Goal: Transaction & Acquisition: Book appointment/travel/reservation

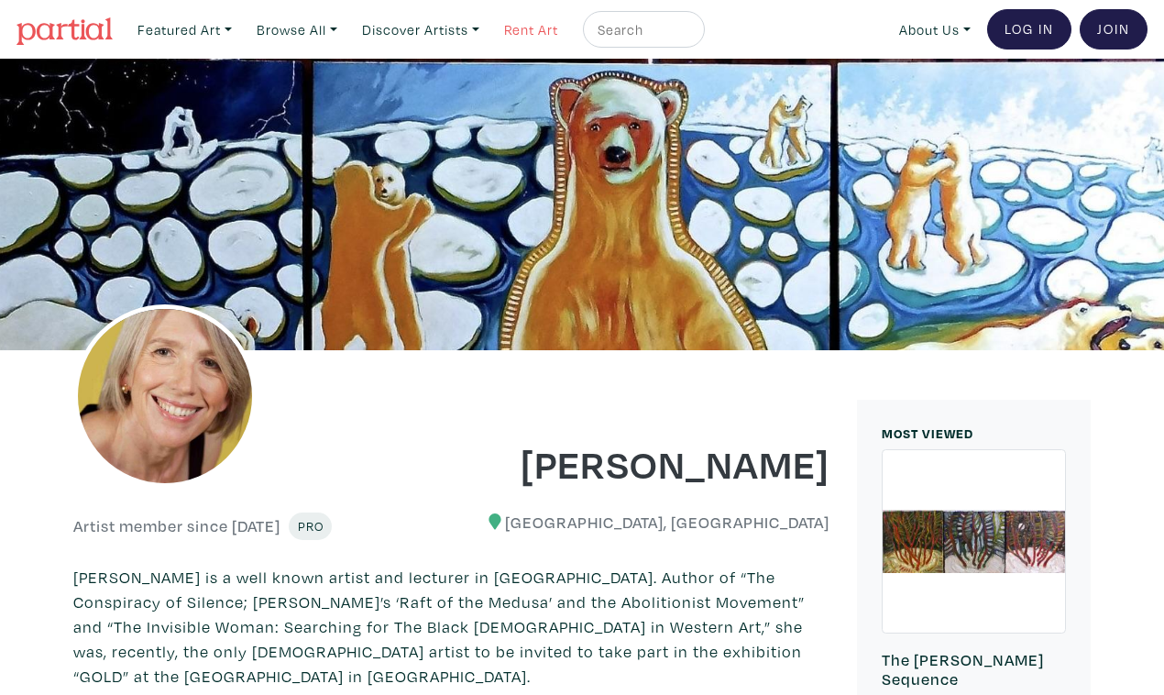
click at [509, 24] on link "Rent Art" at bounding box center [531, 30] width 71 height 38
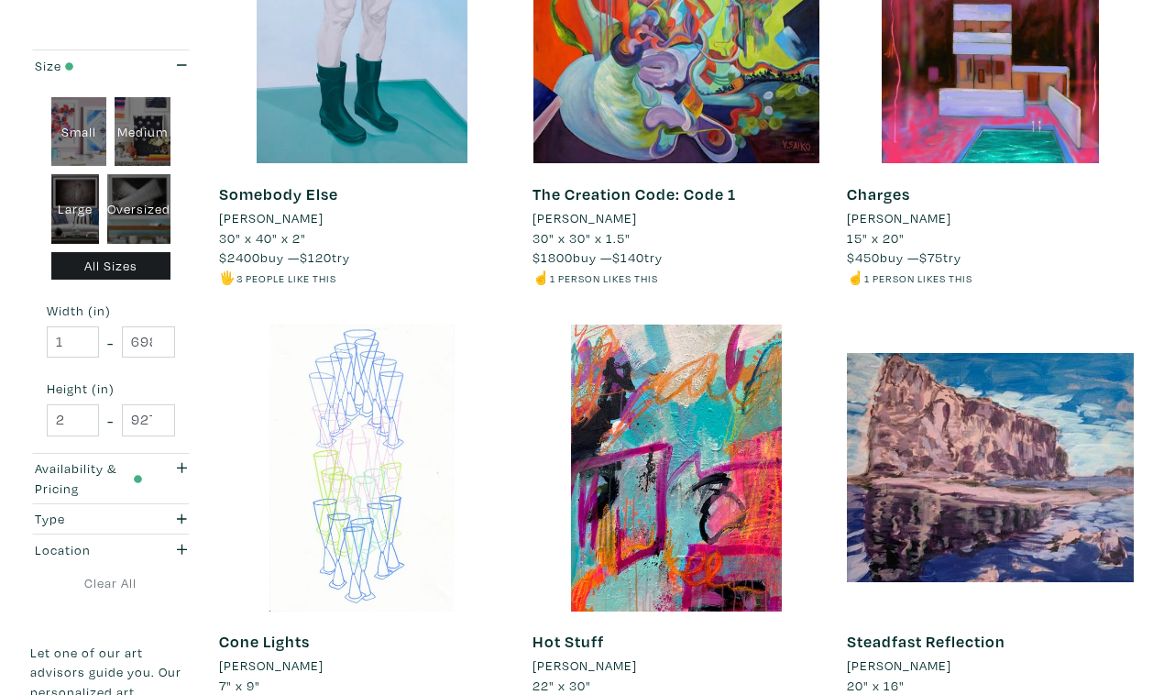
scroll to position [3216, 0]
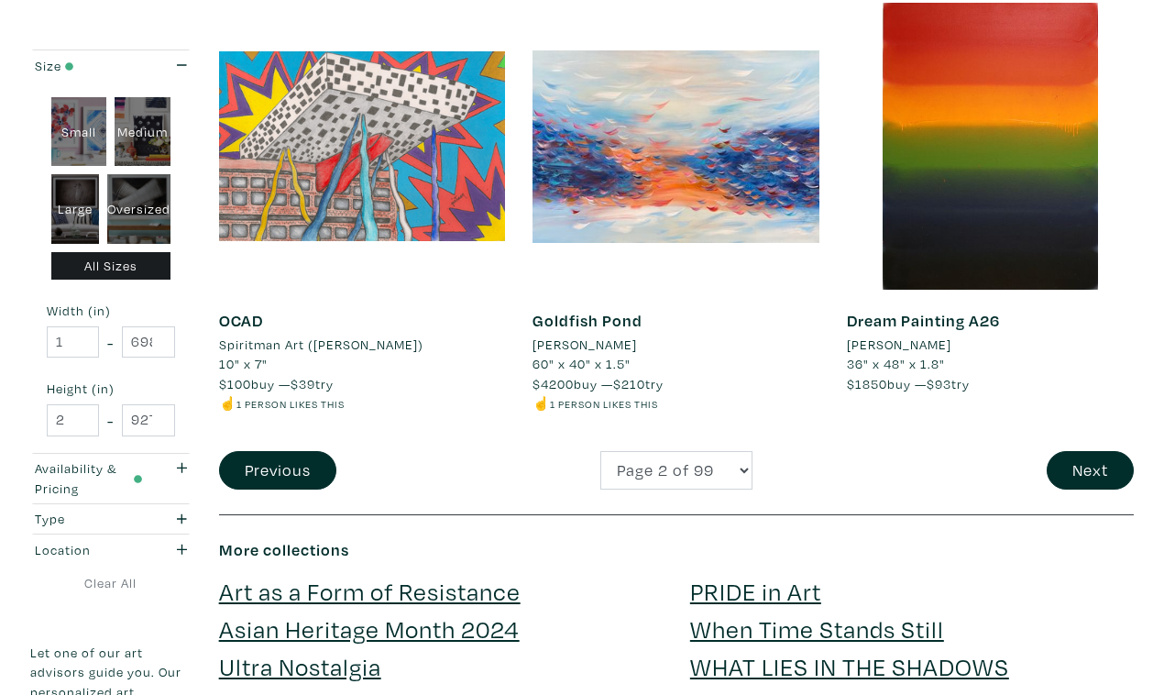
scroll to position [3509, 0]
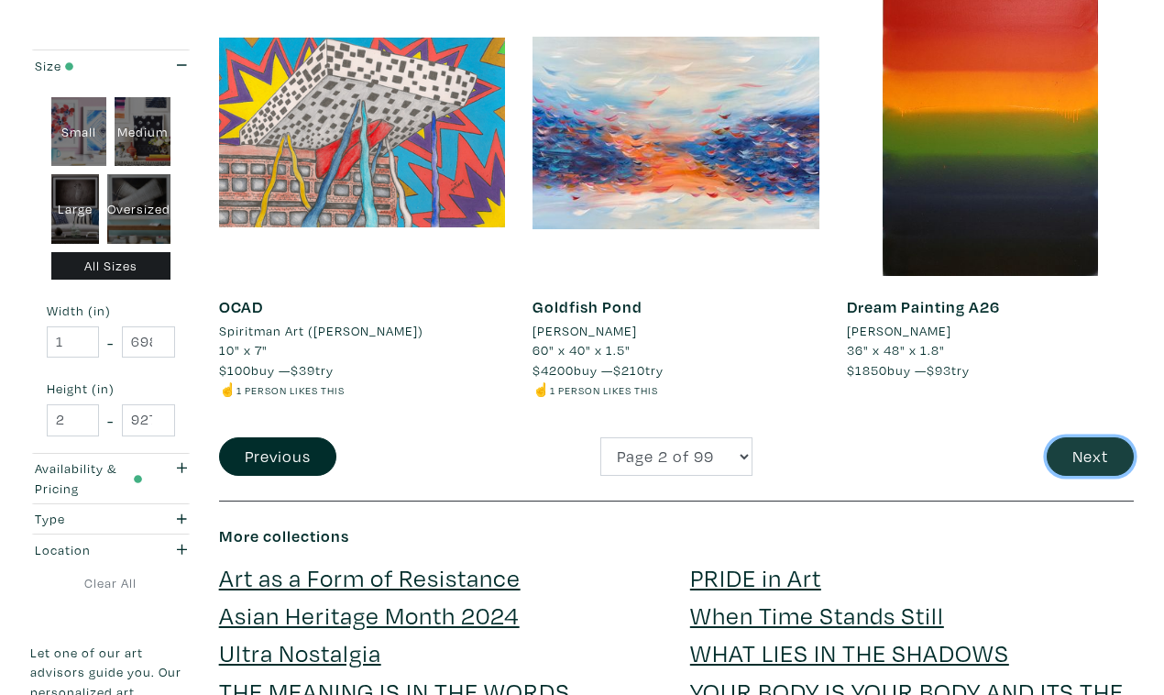
click at [1101, 437] on button "Next" at bounding box center [1089, 456] width 87 height 39
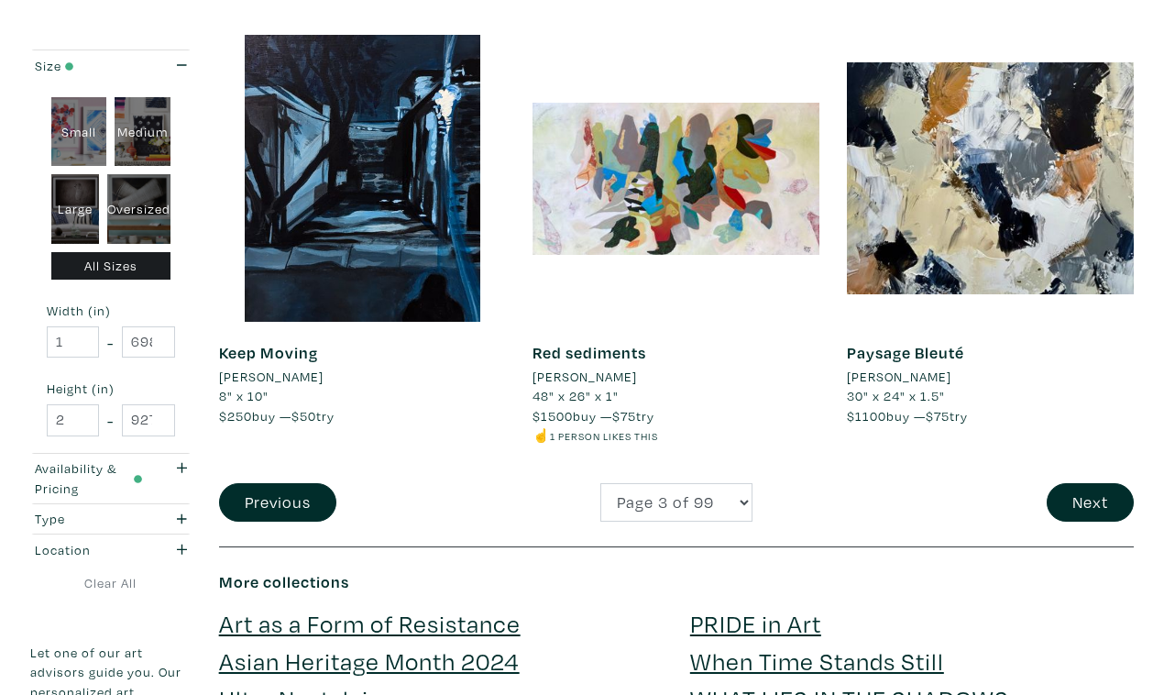
scroll to position [3469, 0]
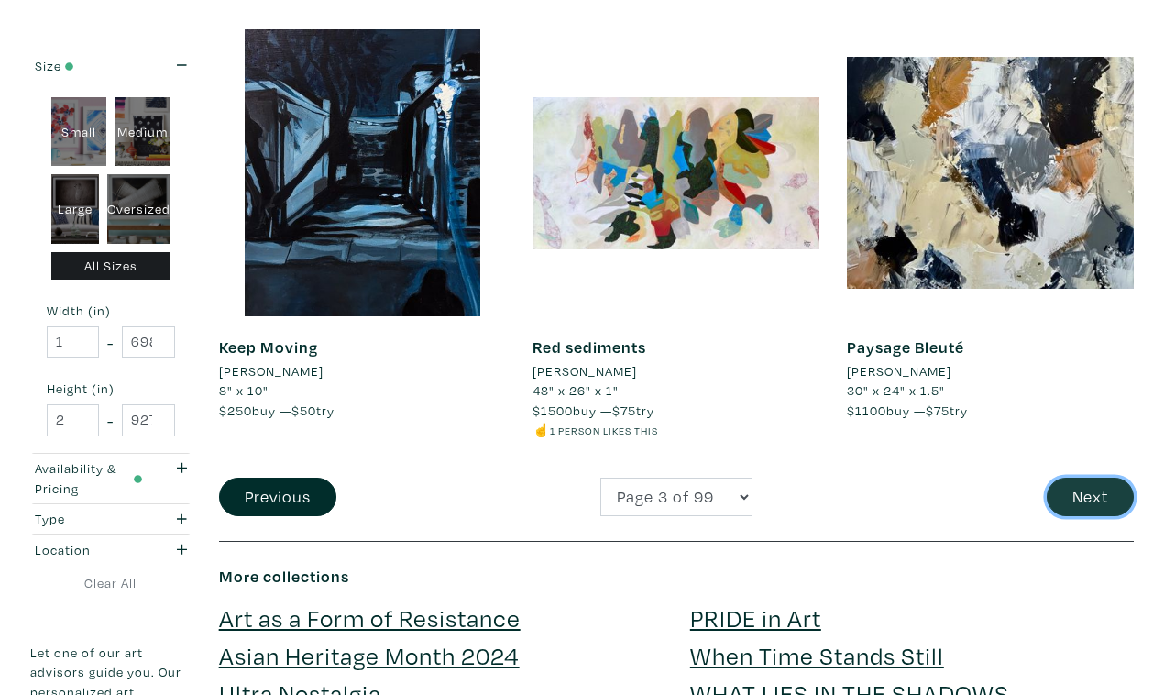
click at [1090, 477] on button "Next" at bounding box center [1089, 496] width 87 height 39
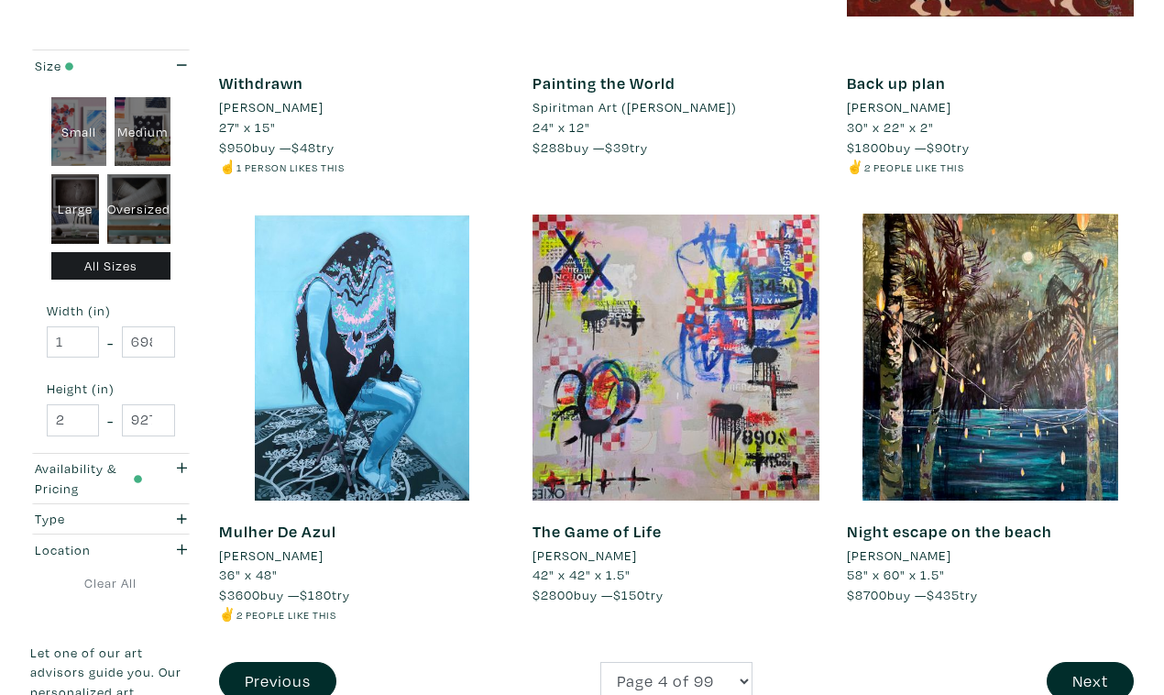
scroll to position [3287, 0]
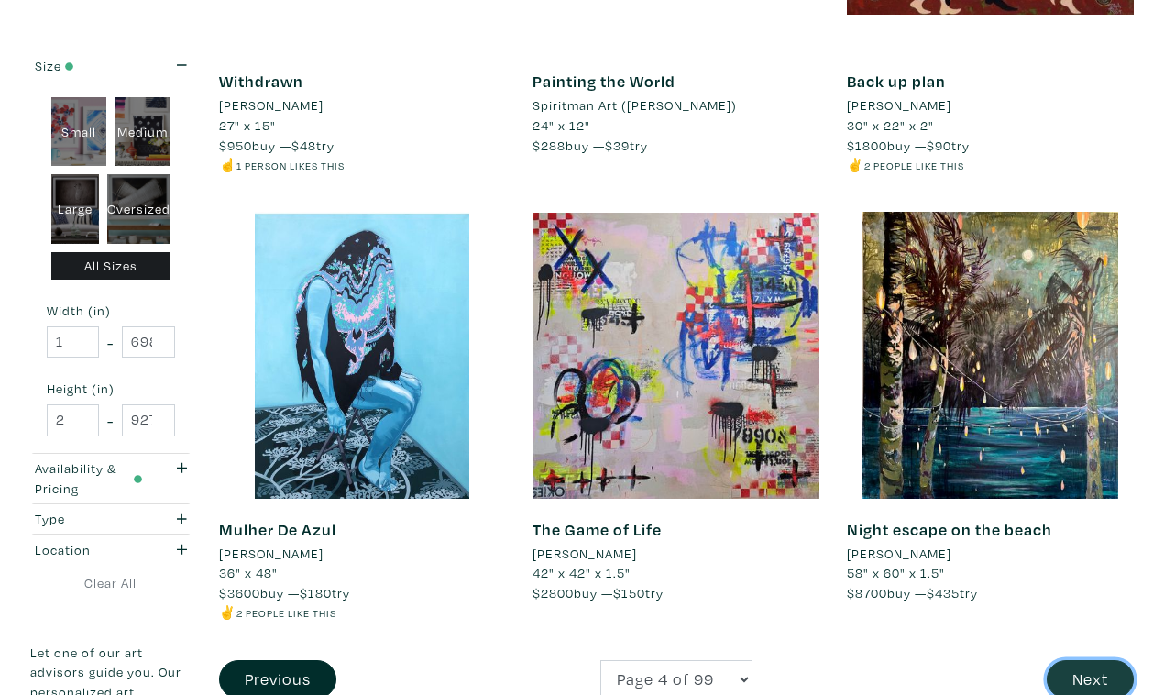
click at [1100, 660] on button "Next" at bounding box center [1089, 679] width 87 height 39
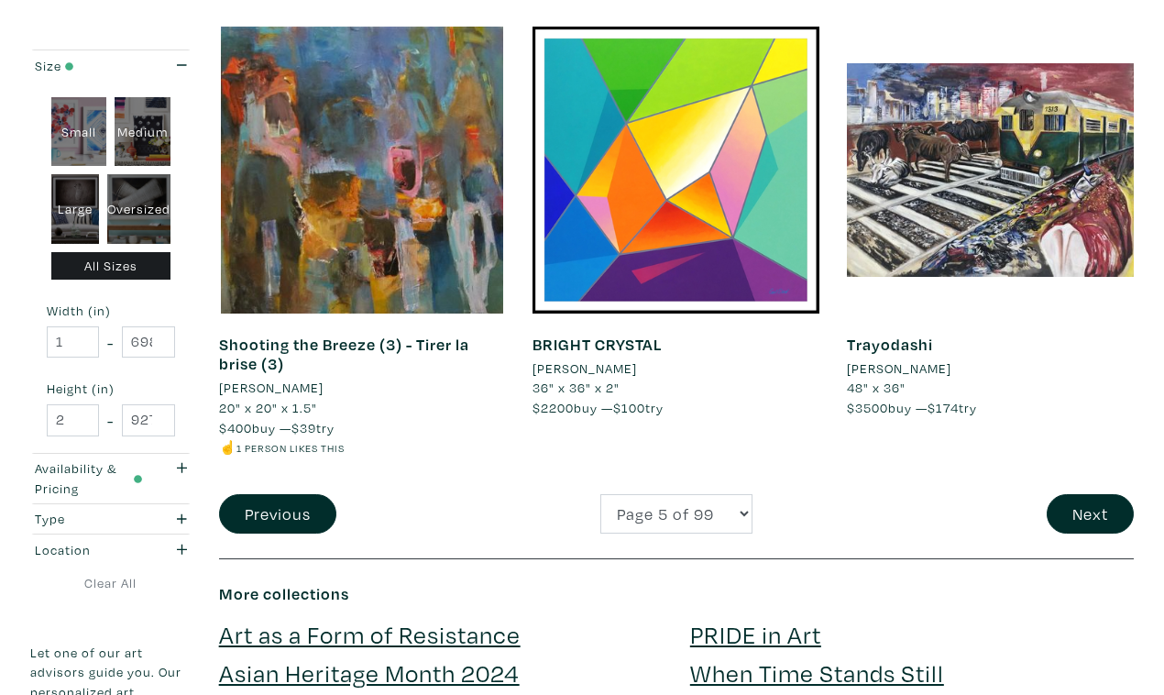
scroll to position [3515, 0]
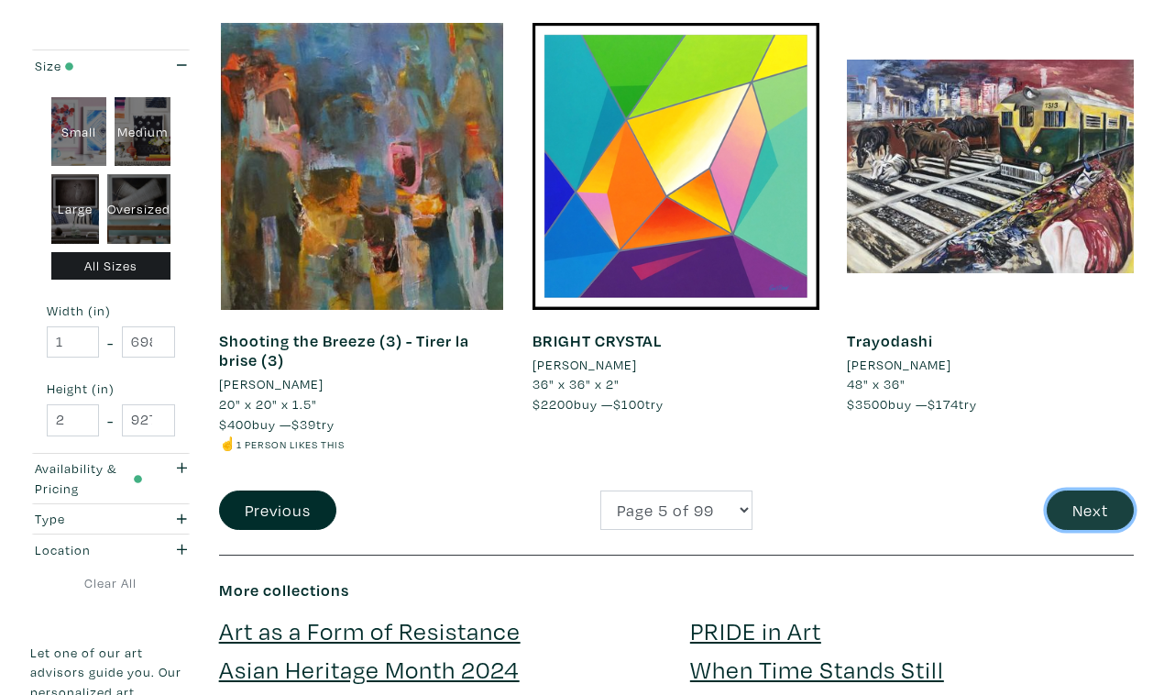
click at [1108, 490] on button "Next" at bounding box center [1089, 509] width 87 height 39
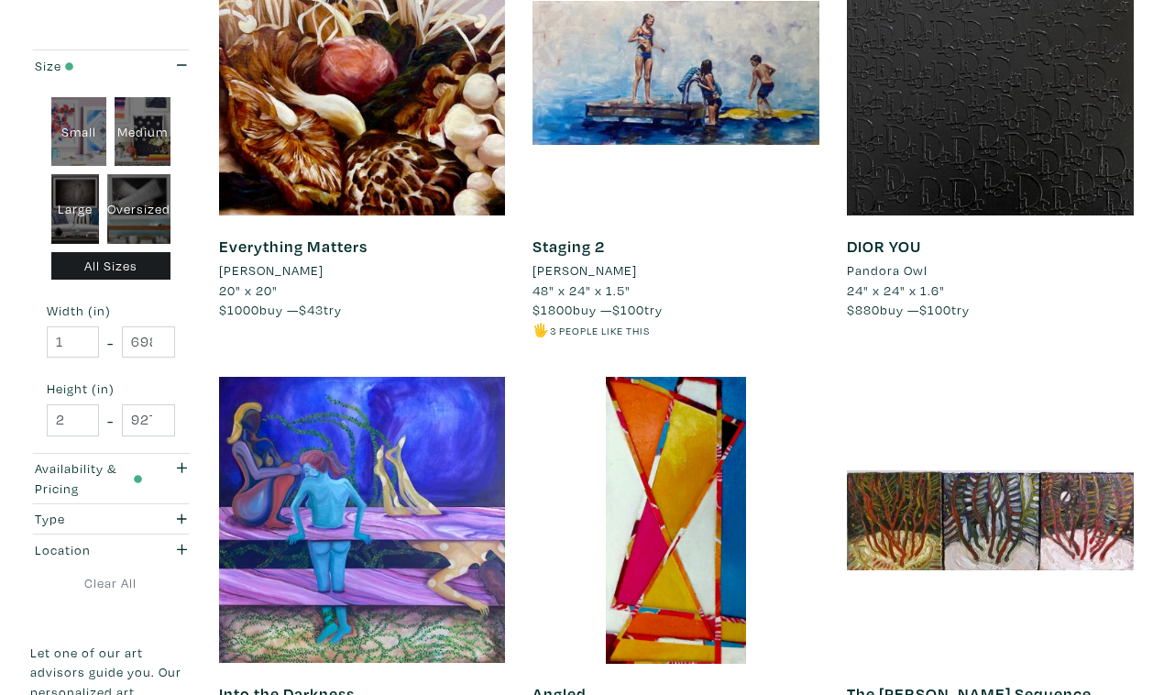
scroll to position [3201, 0]
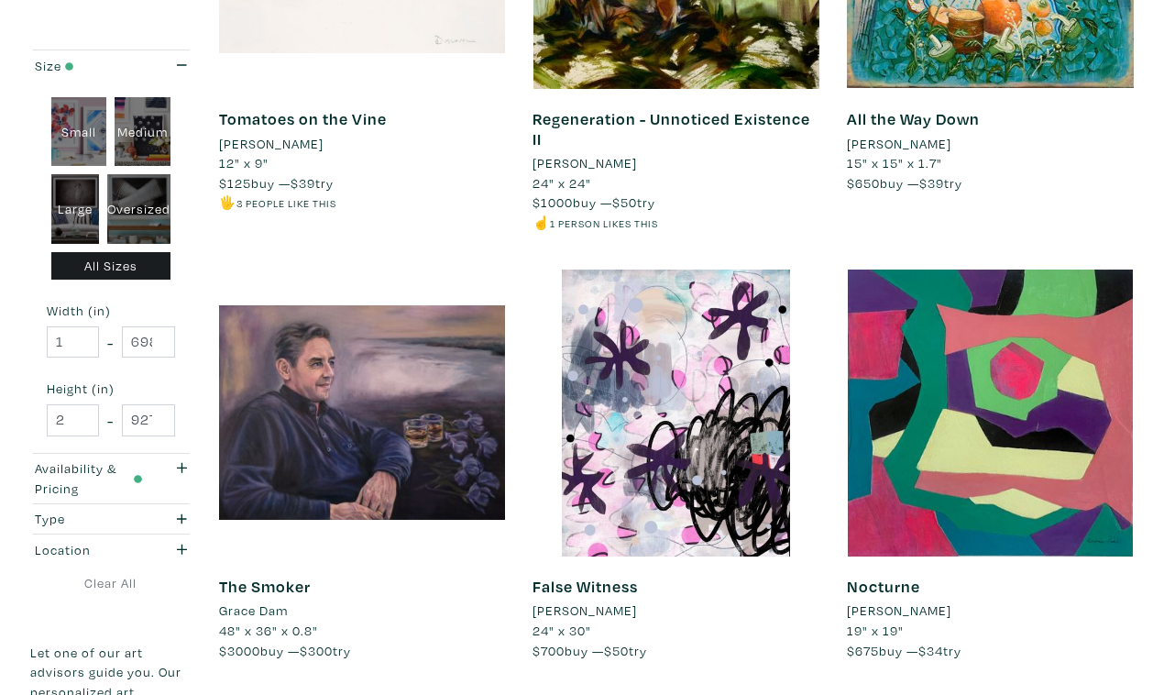
scroll to position [3289, 0]
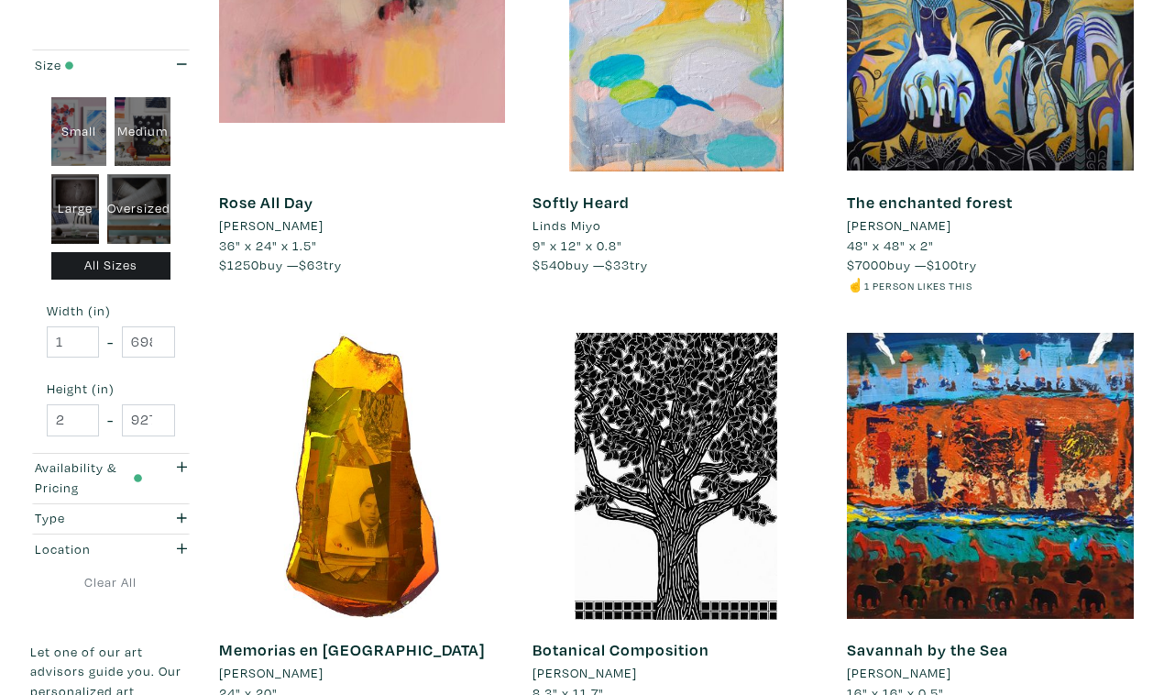
scroll to position [3191, 0]
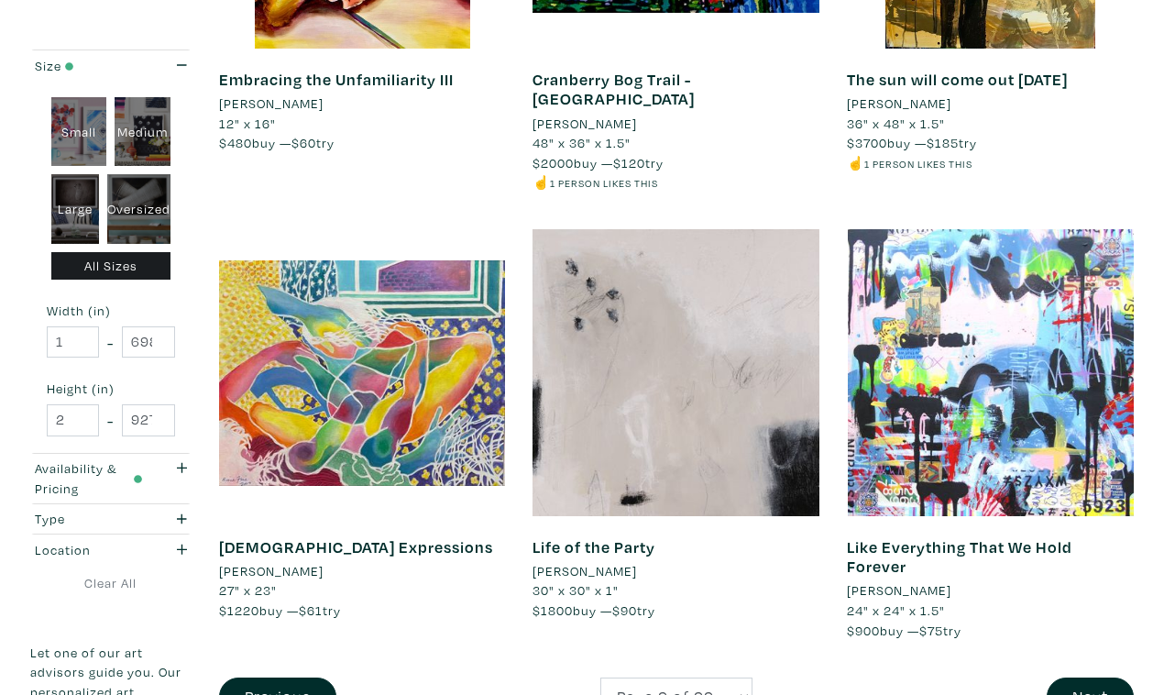
scroll to position [3314, 0]
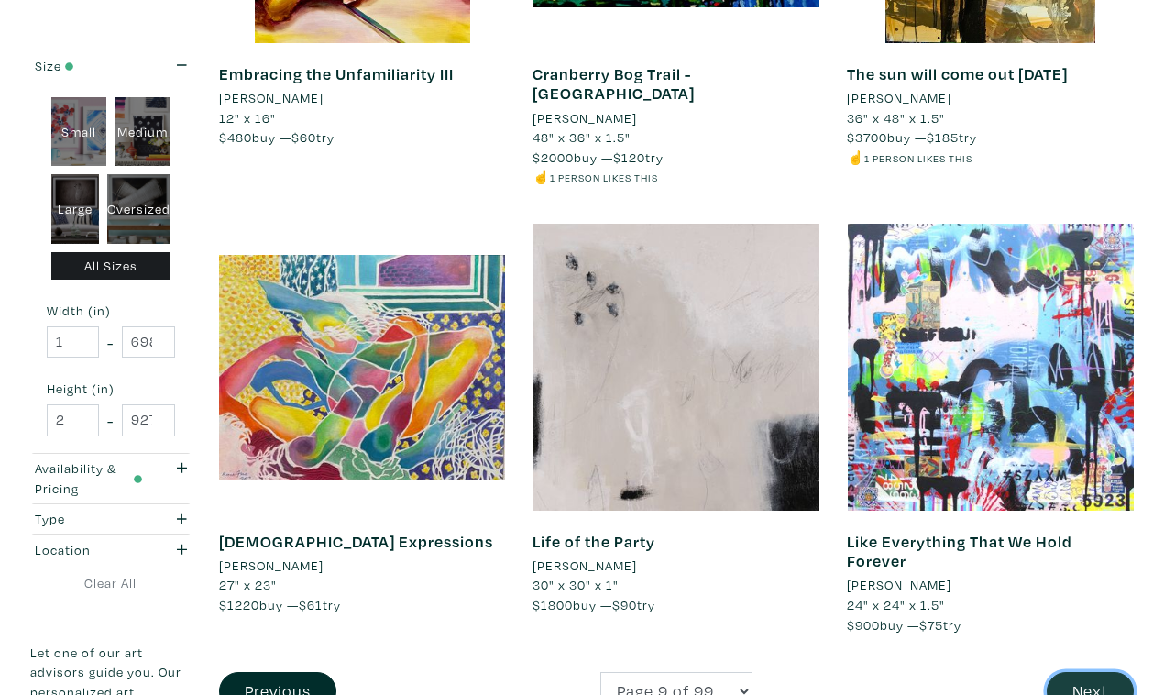
click at [1088, 672] on button "Next" at bounding box center [1089, 691] width 87 height 39
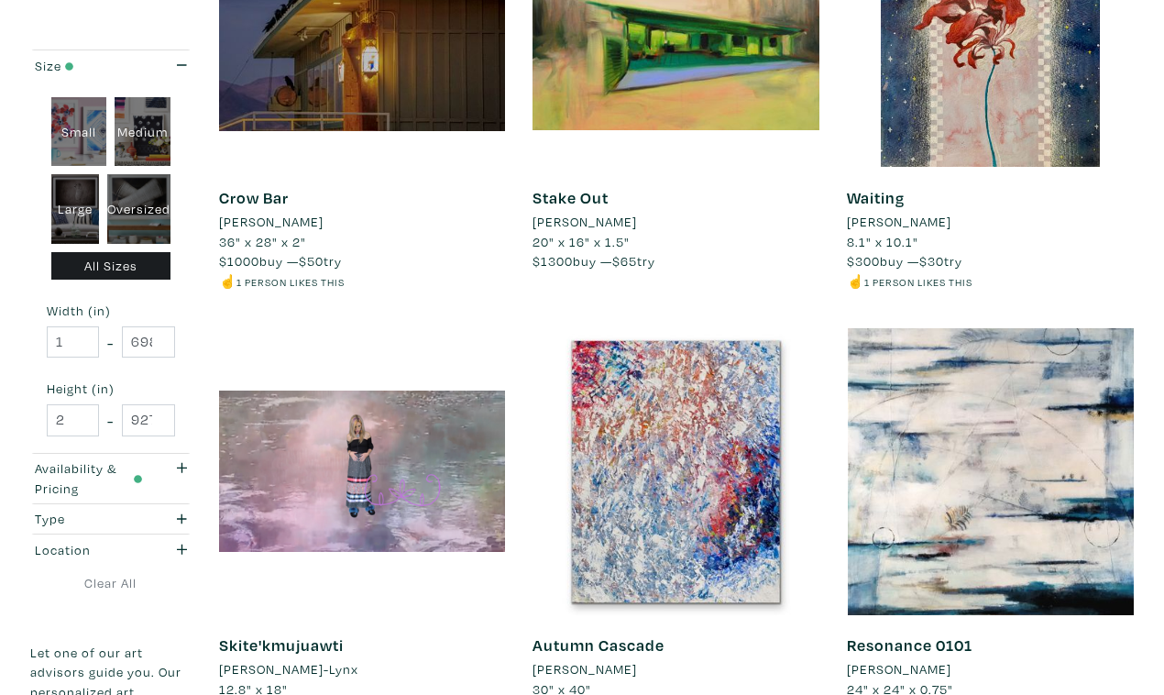
scroll to position [3175, 0]
